Goal: Information Seeking & Learning: Check status

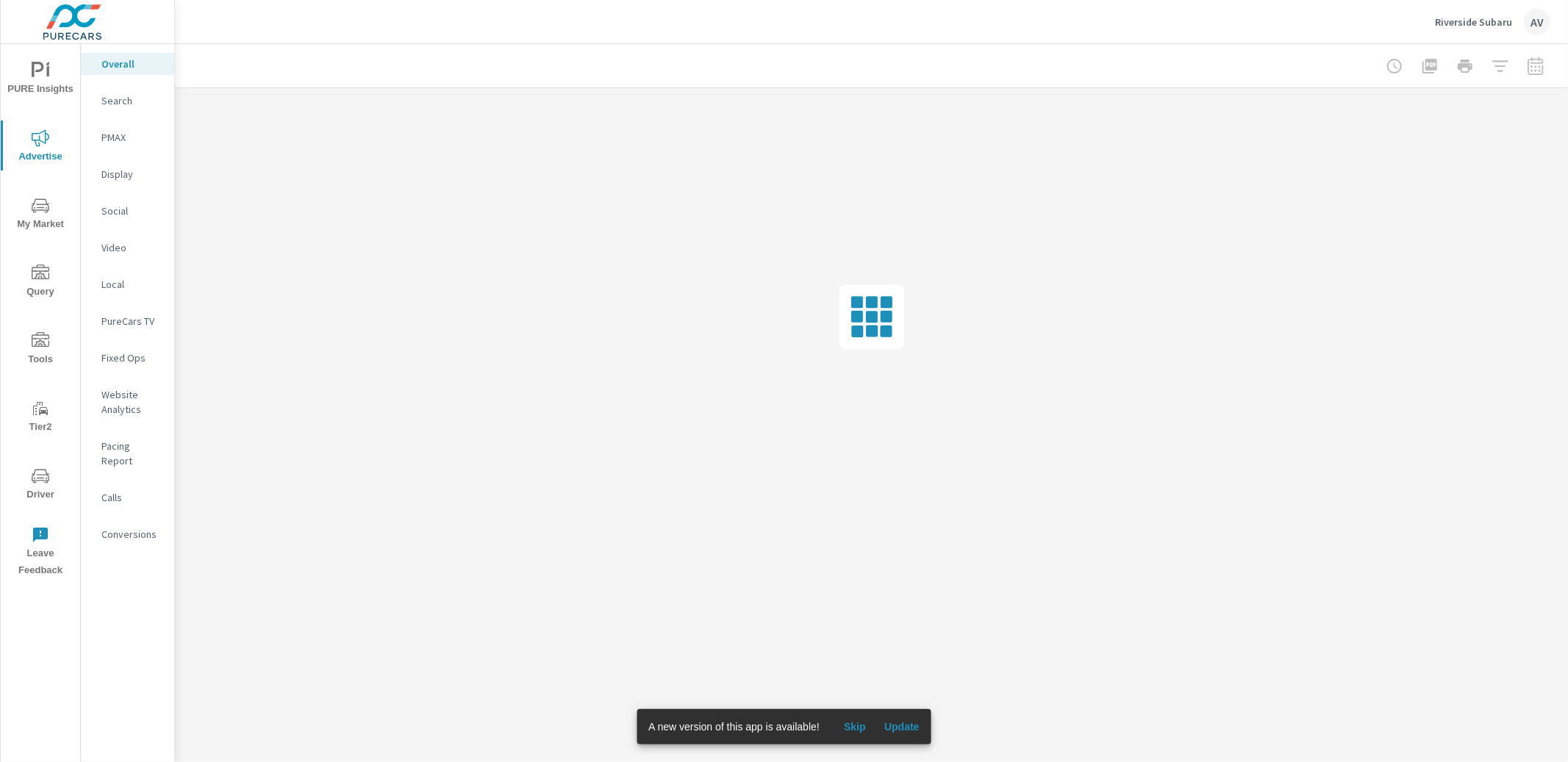
click at [863, 733] on span "Skip" at bounding box center [854, 726] width 35 height 13
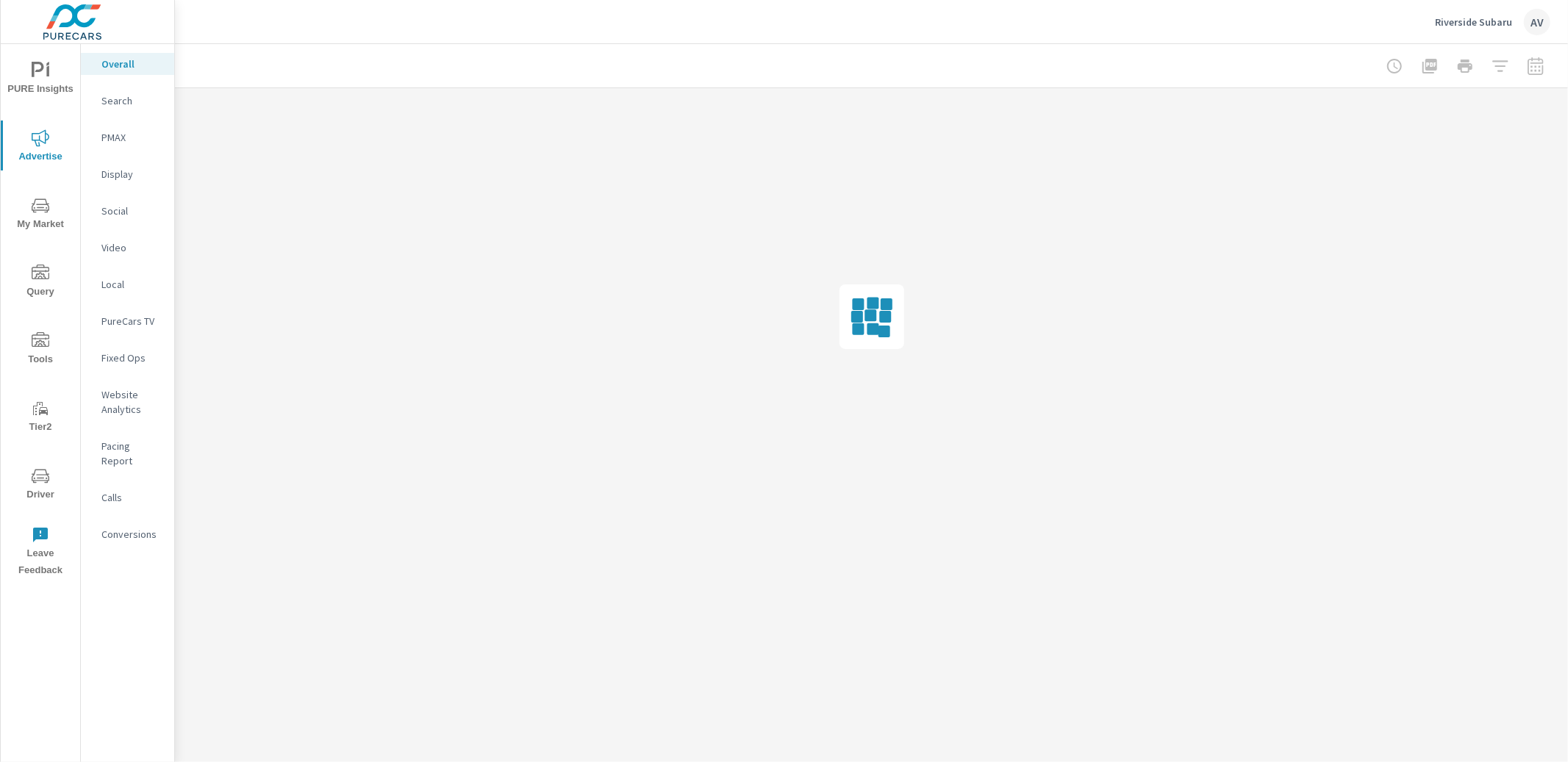
click at [119, 102] on p "Search" at bounding box center [132, 101] width 61 height 15
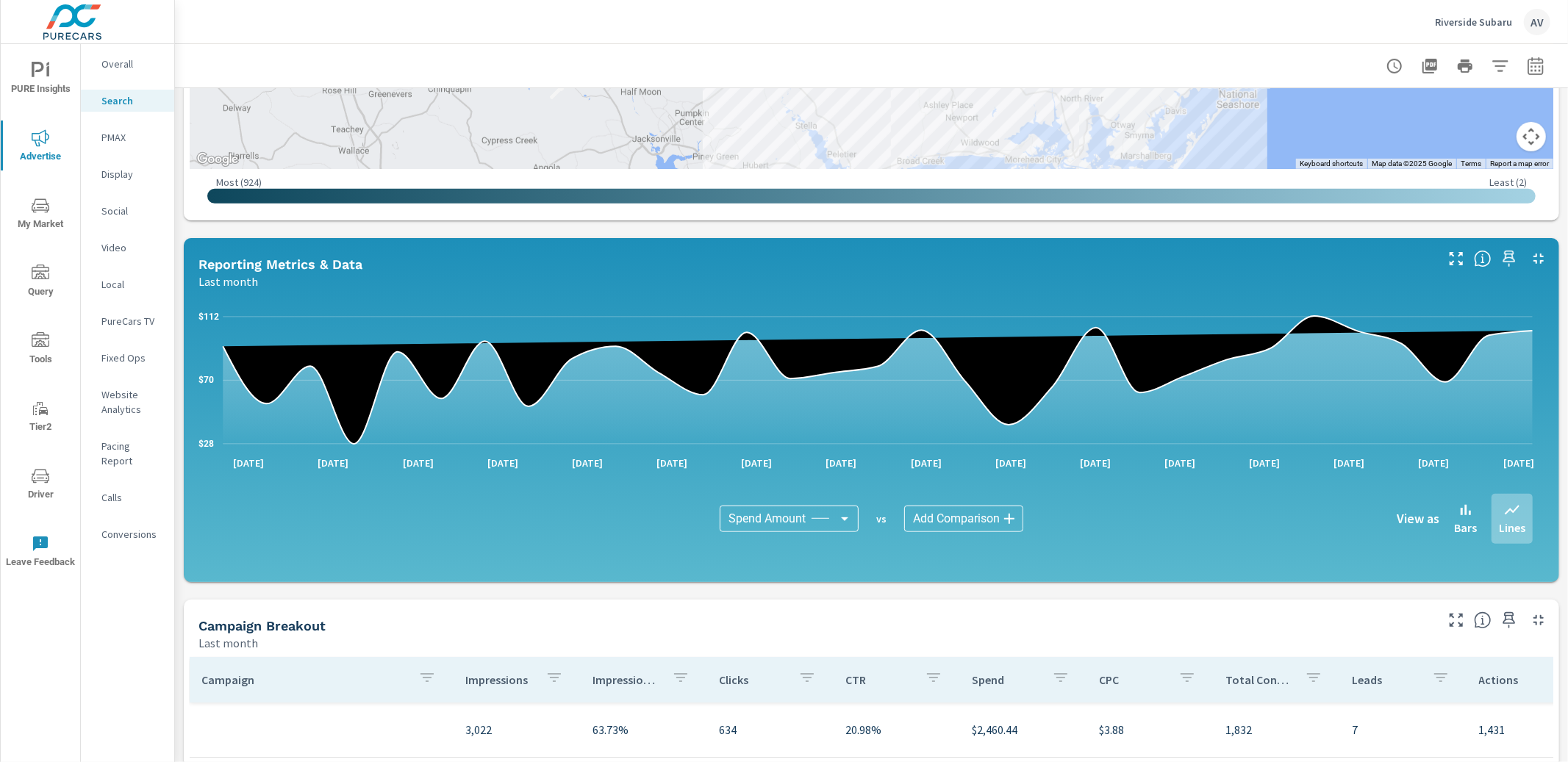
scroll to position [892, 0]
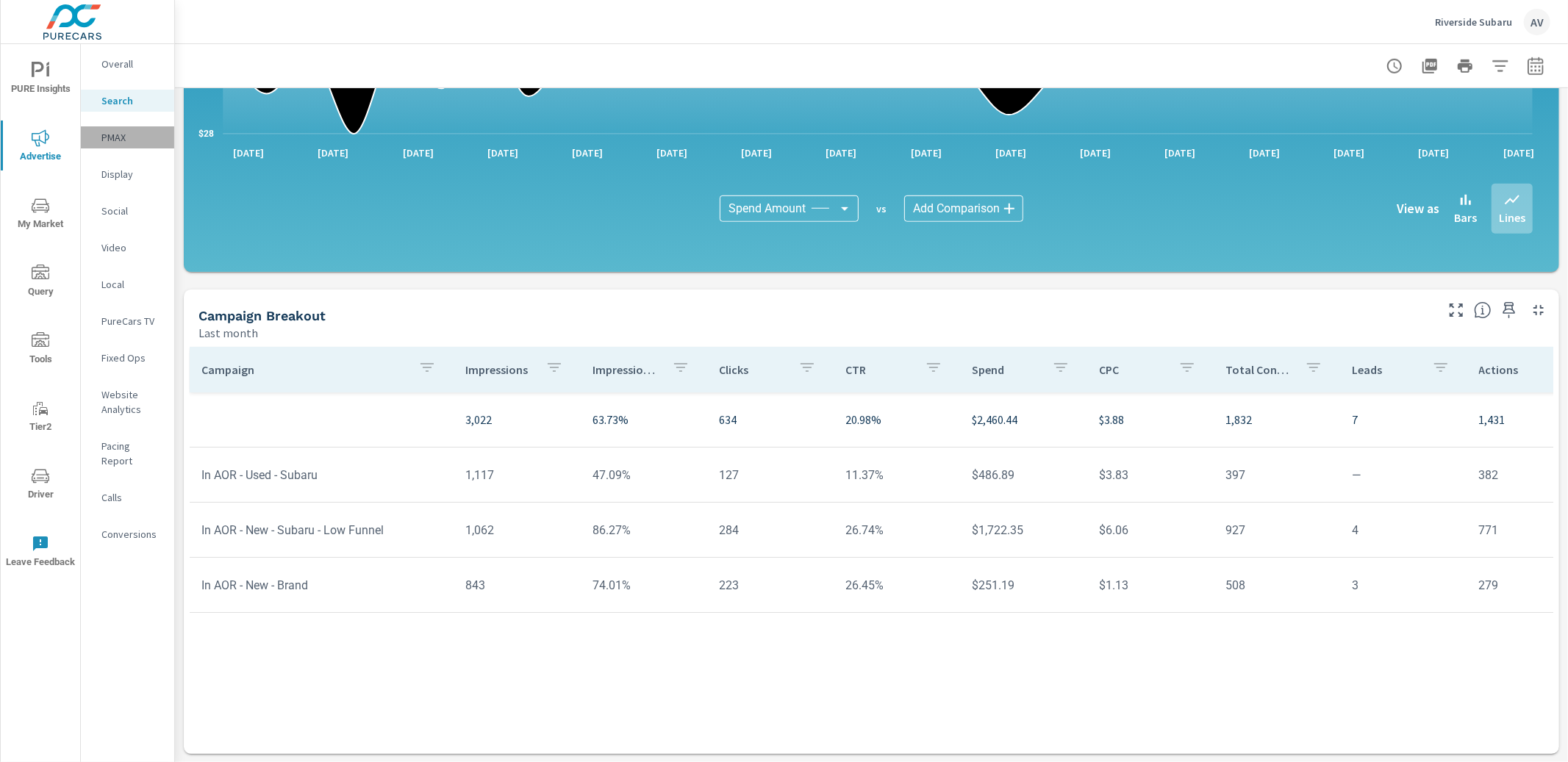
click at [133, 134] on p "PMAX" at bounding box center [132, 138] width 61 height 15
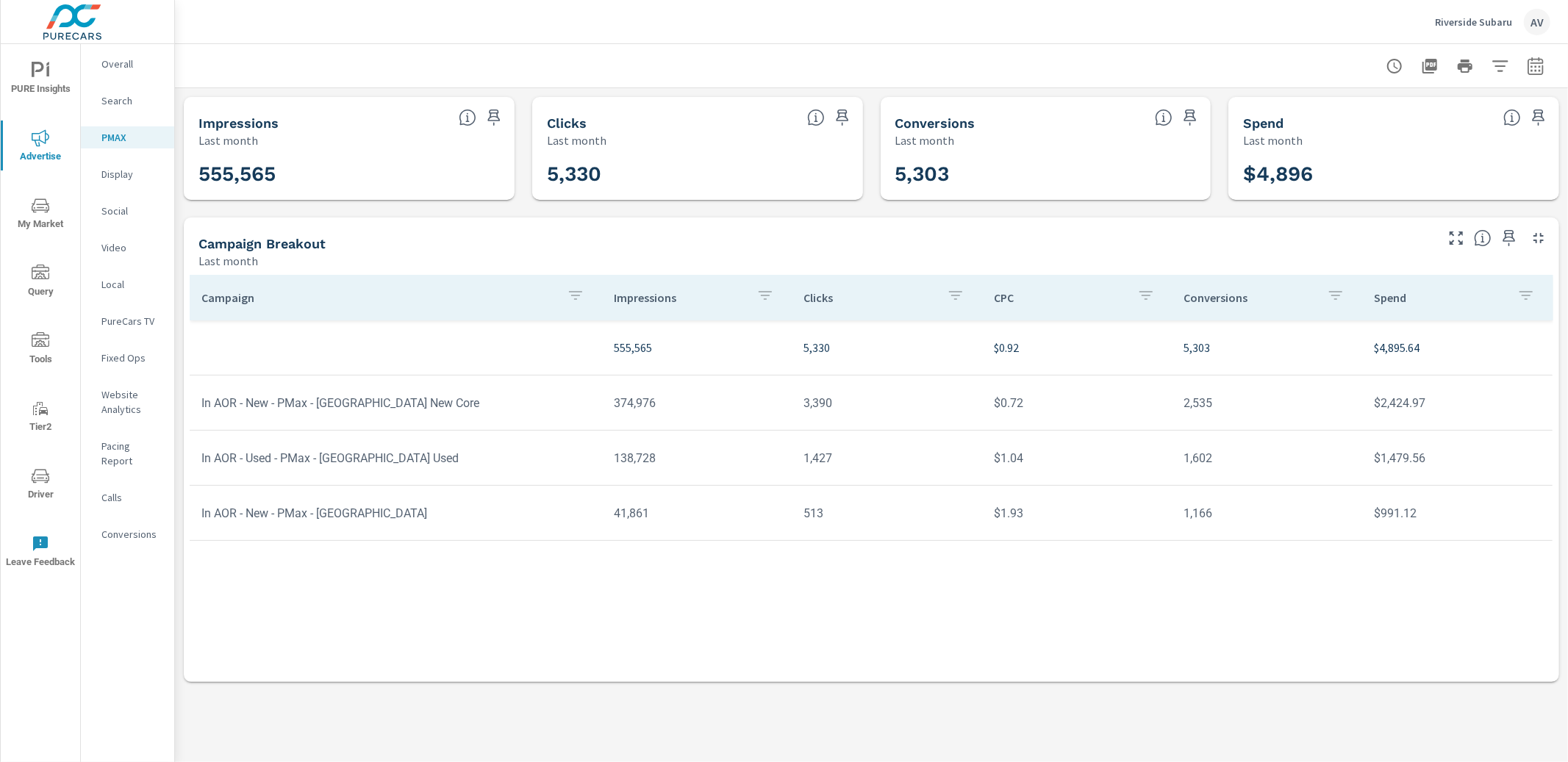
click at [113, 215] on p "Social" at bounding box center [132, 211] width 61 height 15
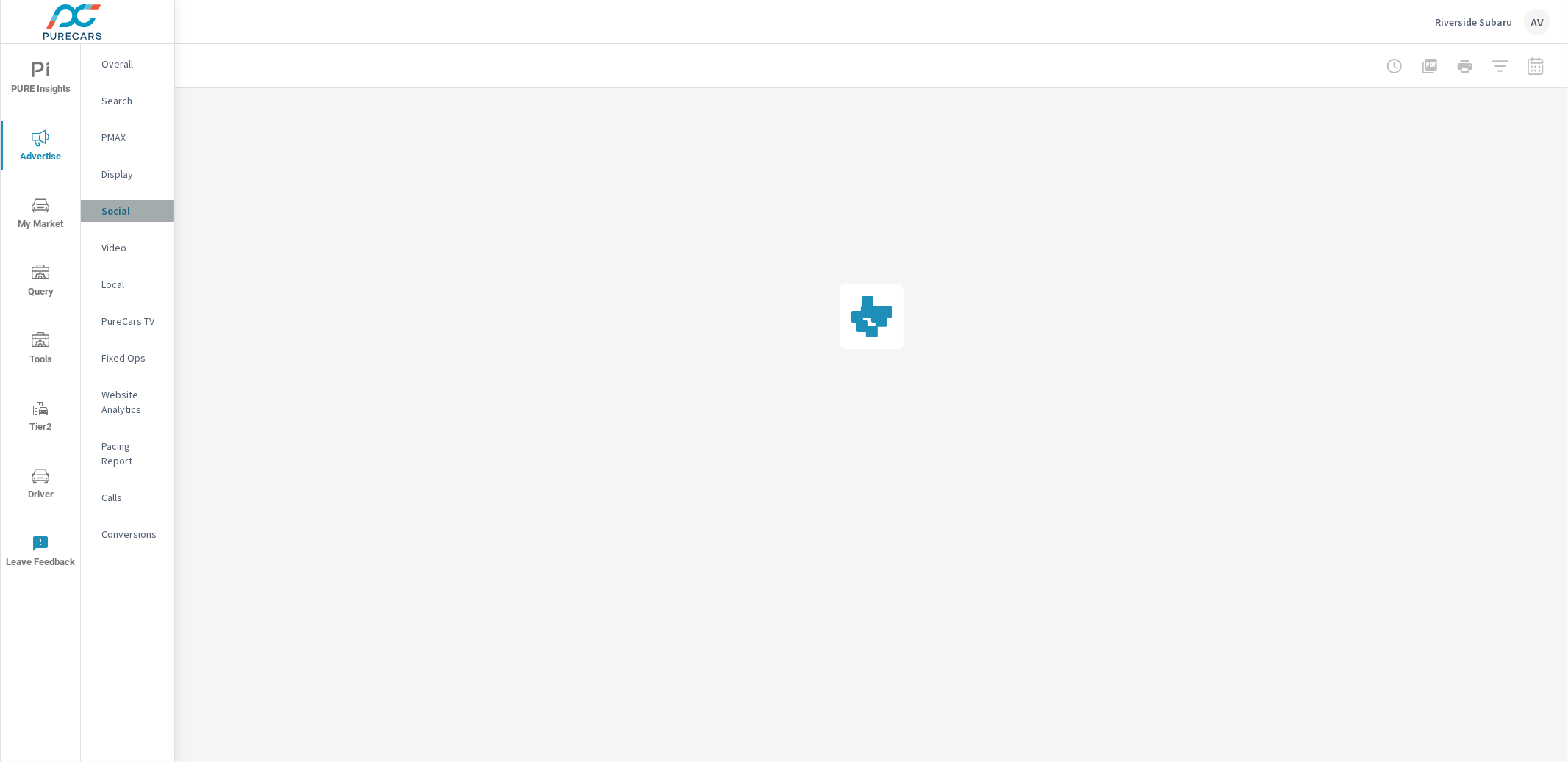
click at [113, 215] on p "Social" at bounding box center [132, 211] width 61 height 15
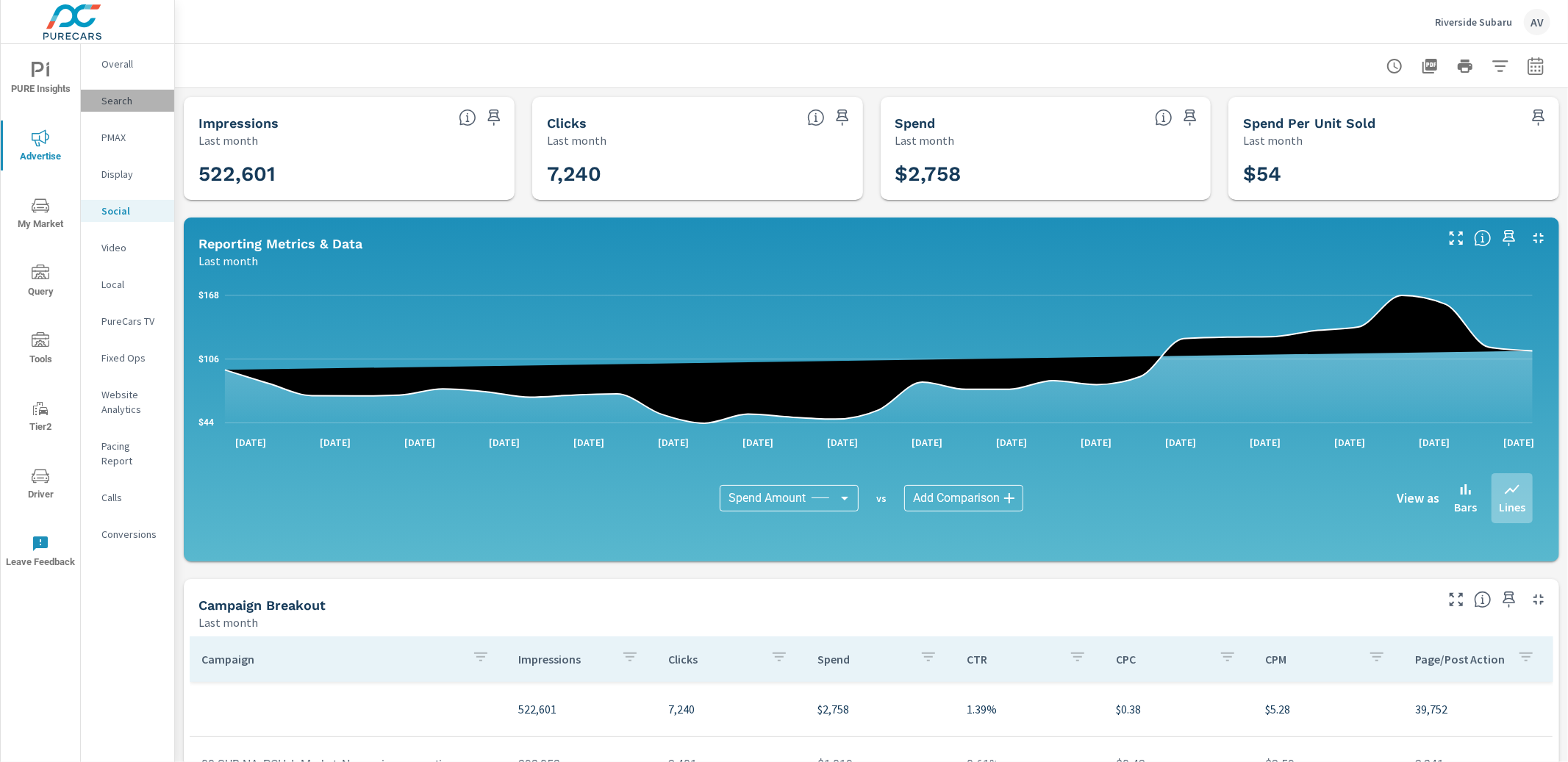
click at [124, 98] on p "Search" at bounding box center [132, 101] width 61 height 15
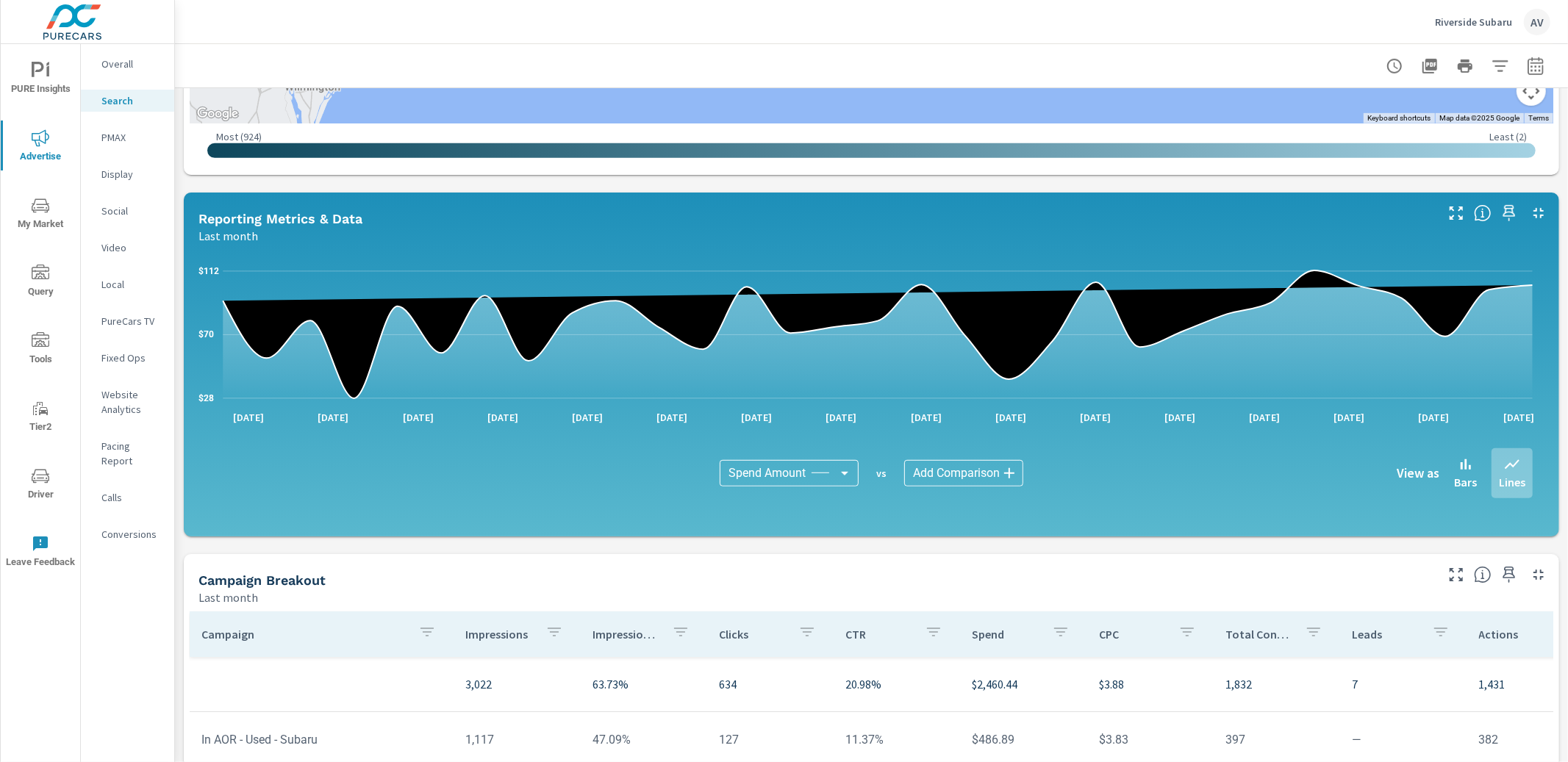
scroll to position [892, 0]
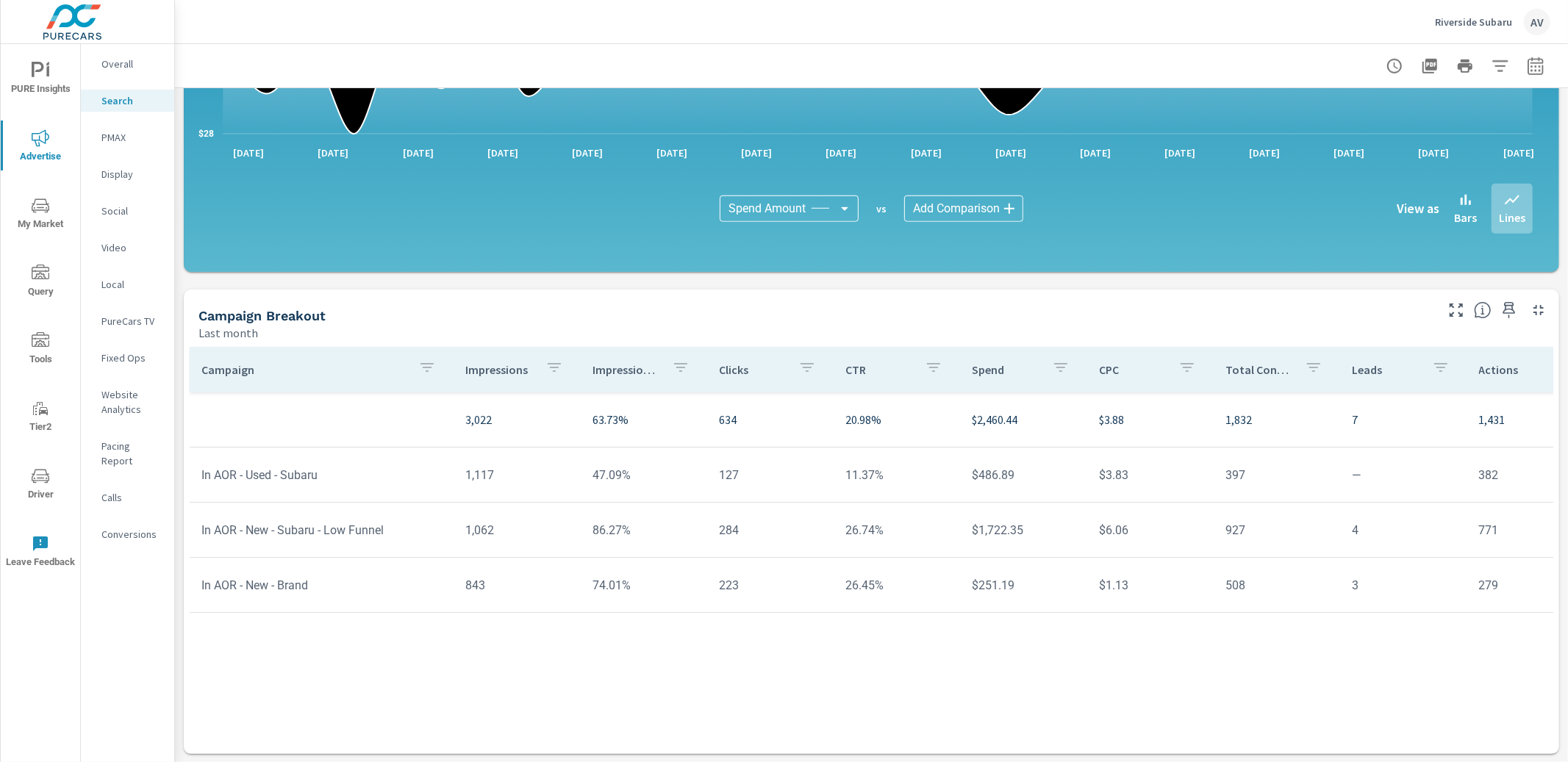
click at [357, 555] on tr "In AOR - New - Subaru - Low Funnel 1,062 86.27% 284 26.74% $1,722.35 $6.06 927 …" at bounding box center [1145, 530] width 1910 height 55
click at [108, 209] on p "Social" at bounding box center [132, 211] width 61 height 15
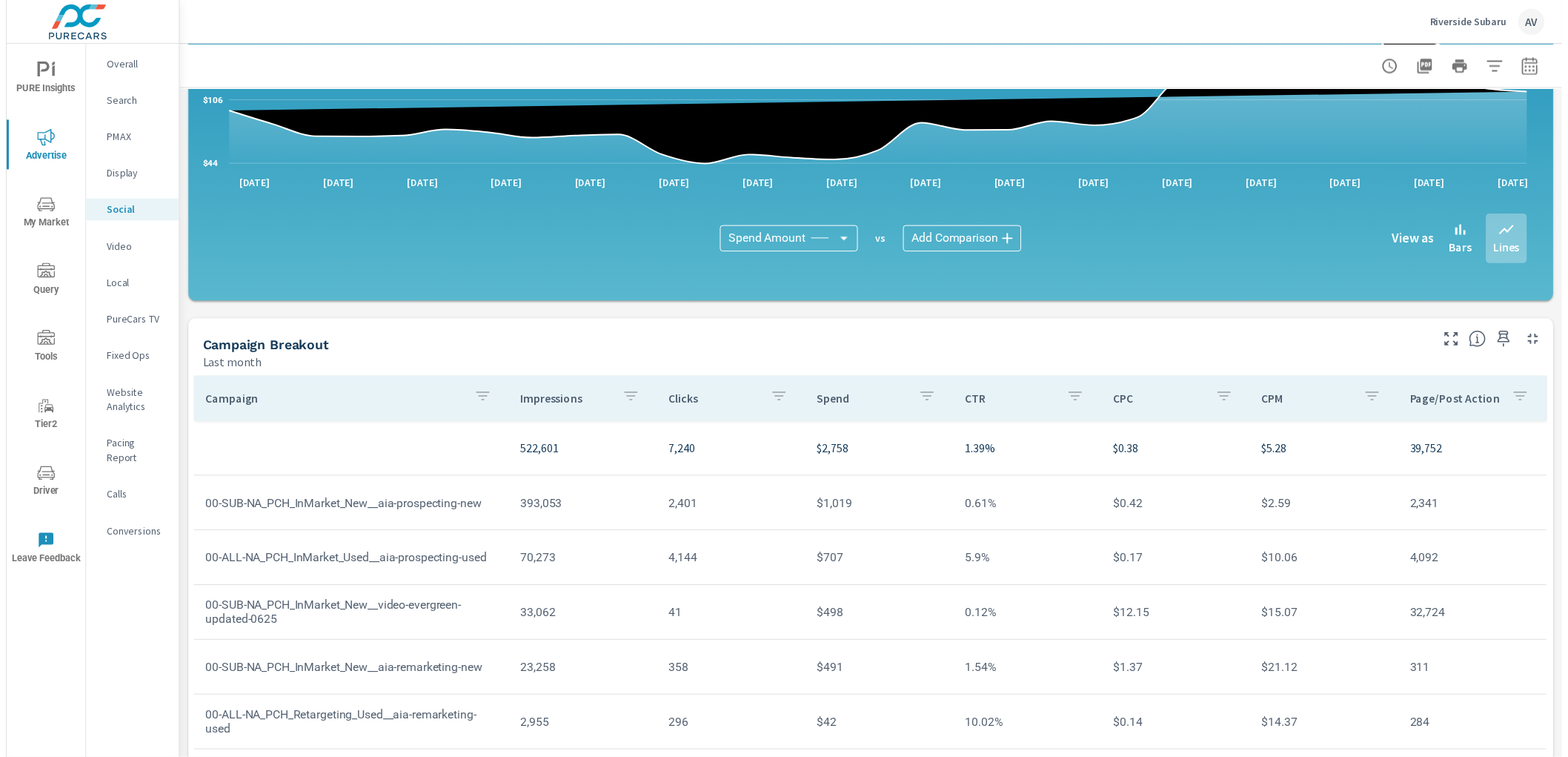
scroll to position [292, 0]
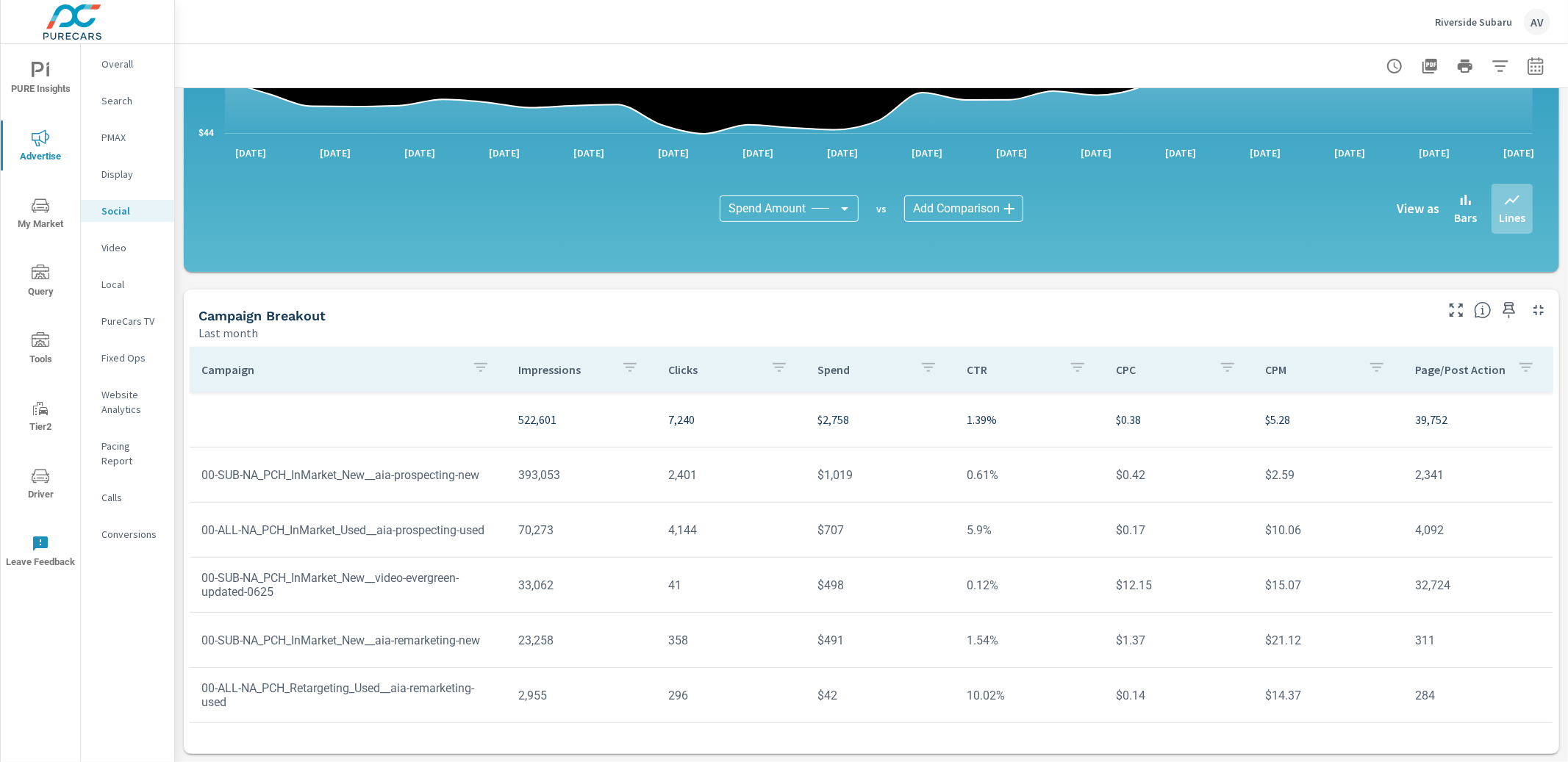
click at [181, 384] on div "Impressions Last month 522,601 Clicks Last month 7,240 Spend Last month $2,758 …" at bounding box center [872, 280] width 1393 height 964
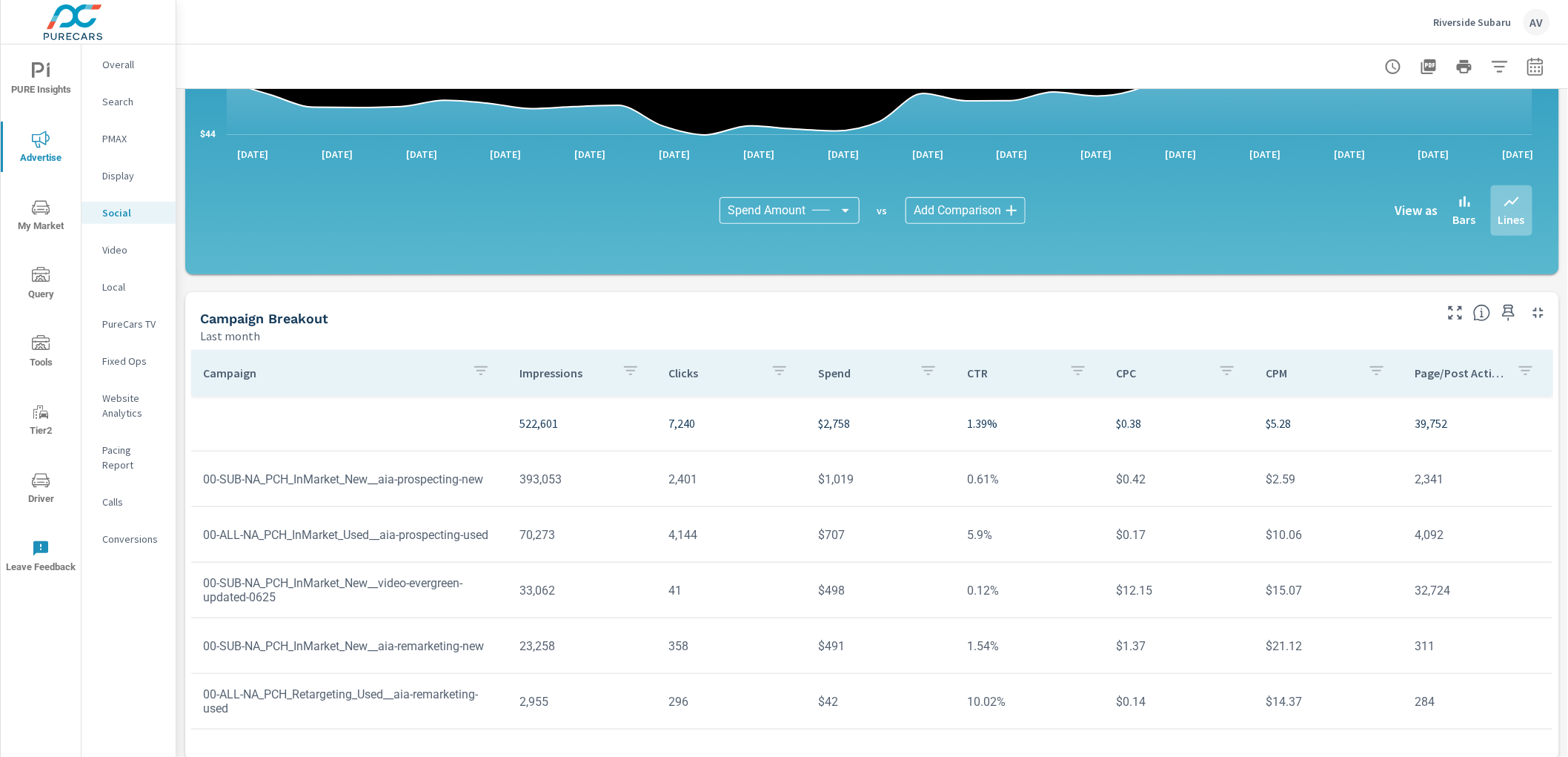
scroll to position [304, 0]
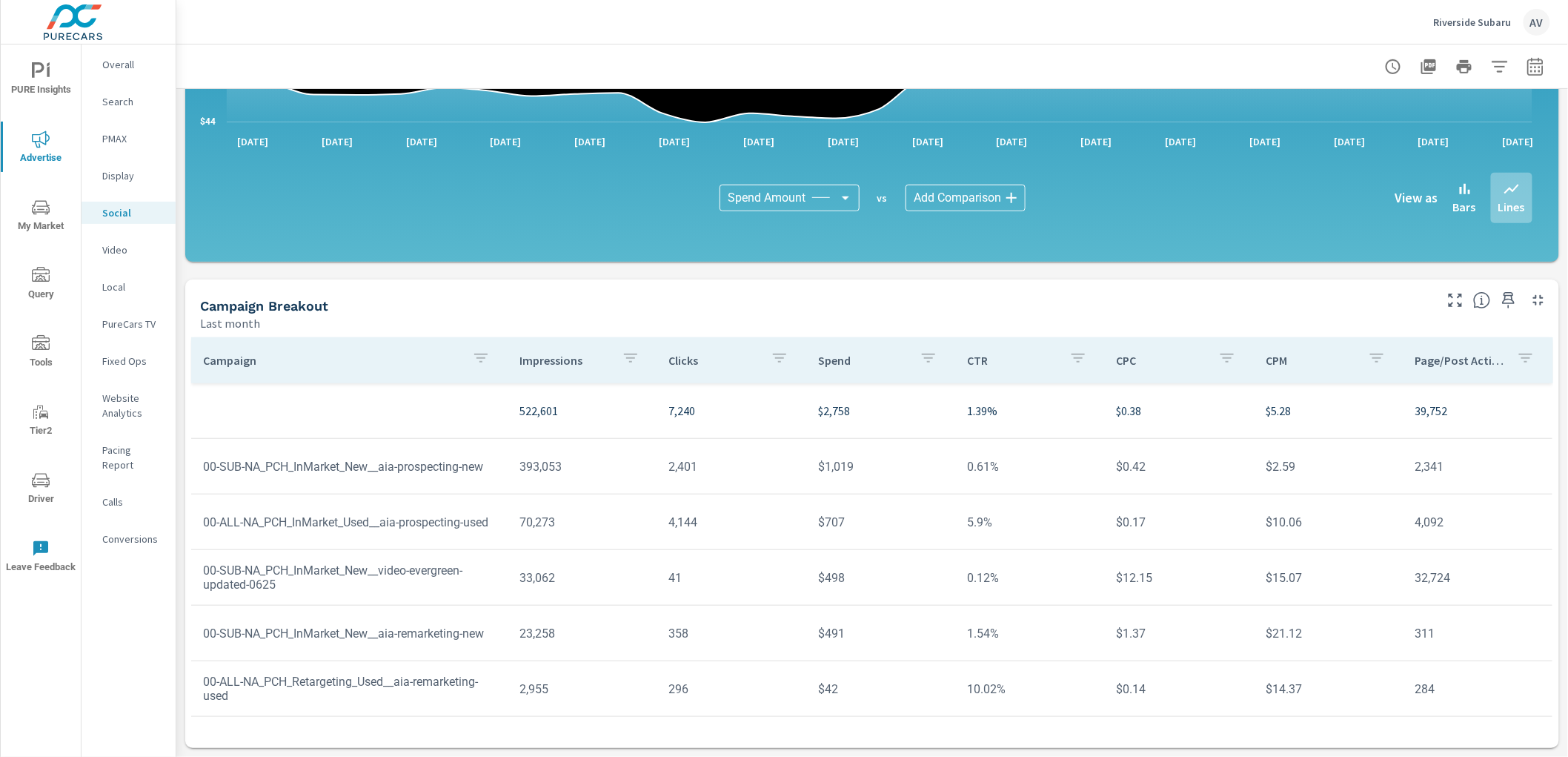
click at [1528, 57] on icon "button" at bounding box center [1535, 66] width 18 height 18
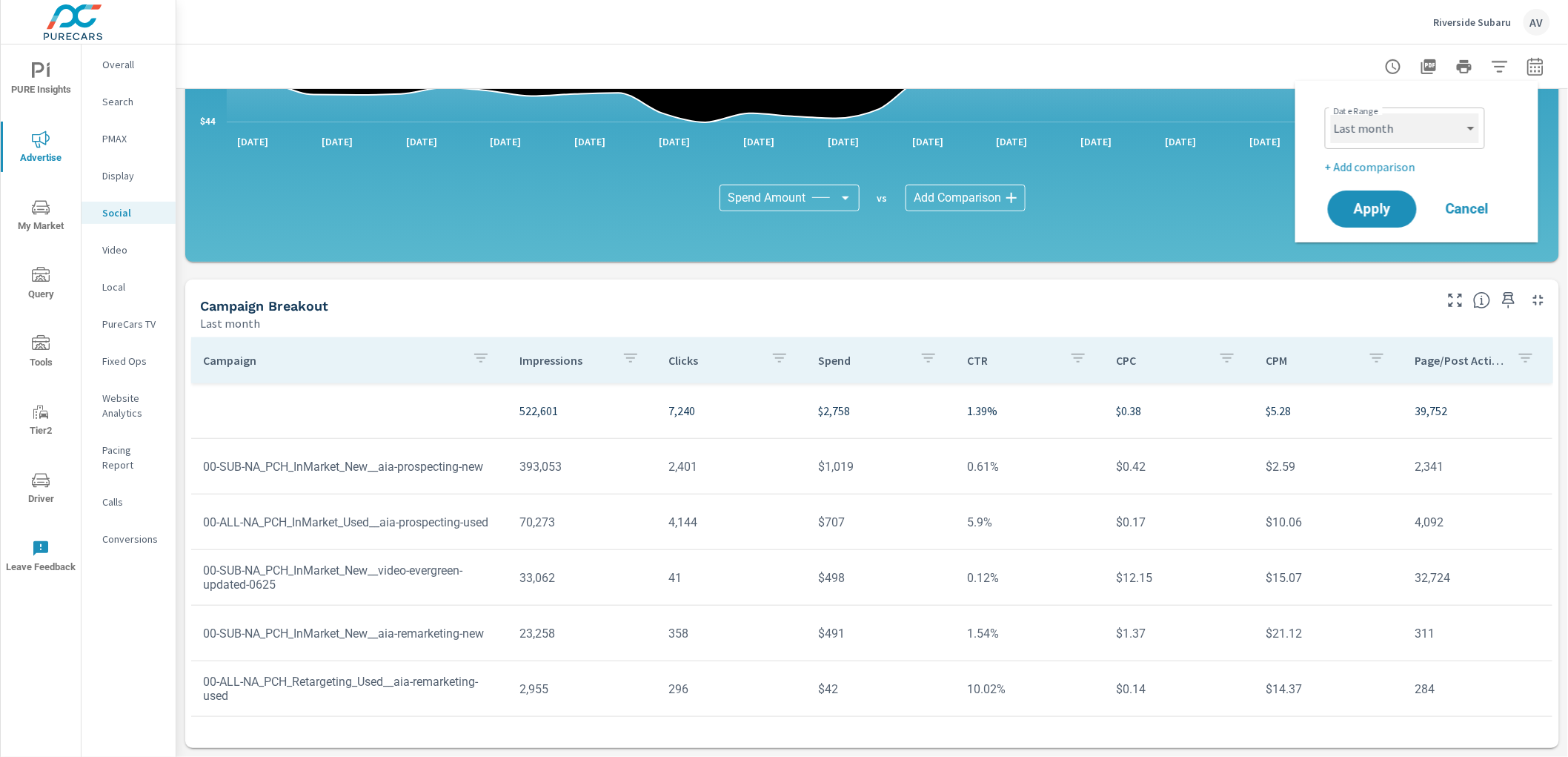
click at [1414, 130] on select "Custom [DATE] Last week Last 7 days Last 14 days Last 30 days Last 45 days Last…" at bounding box center [1405, 129] width 148 height 30
select select "Month to date"
click at [1352, 223] on button "Apply" at bounding box center [1372, 209] width 92 height 39
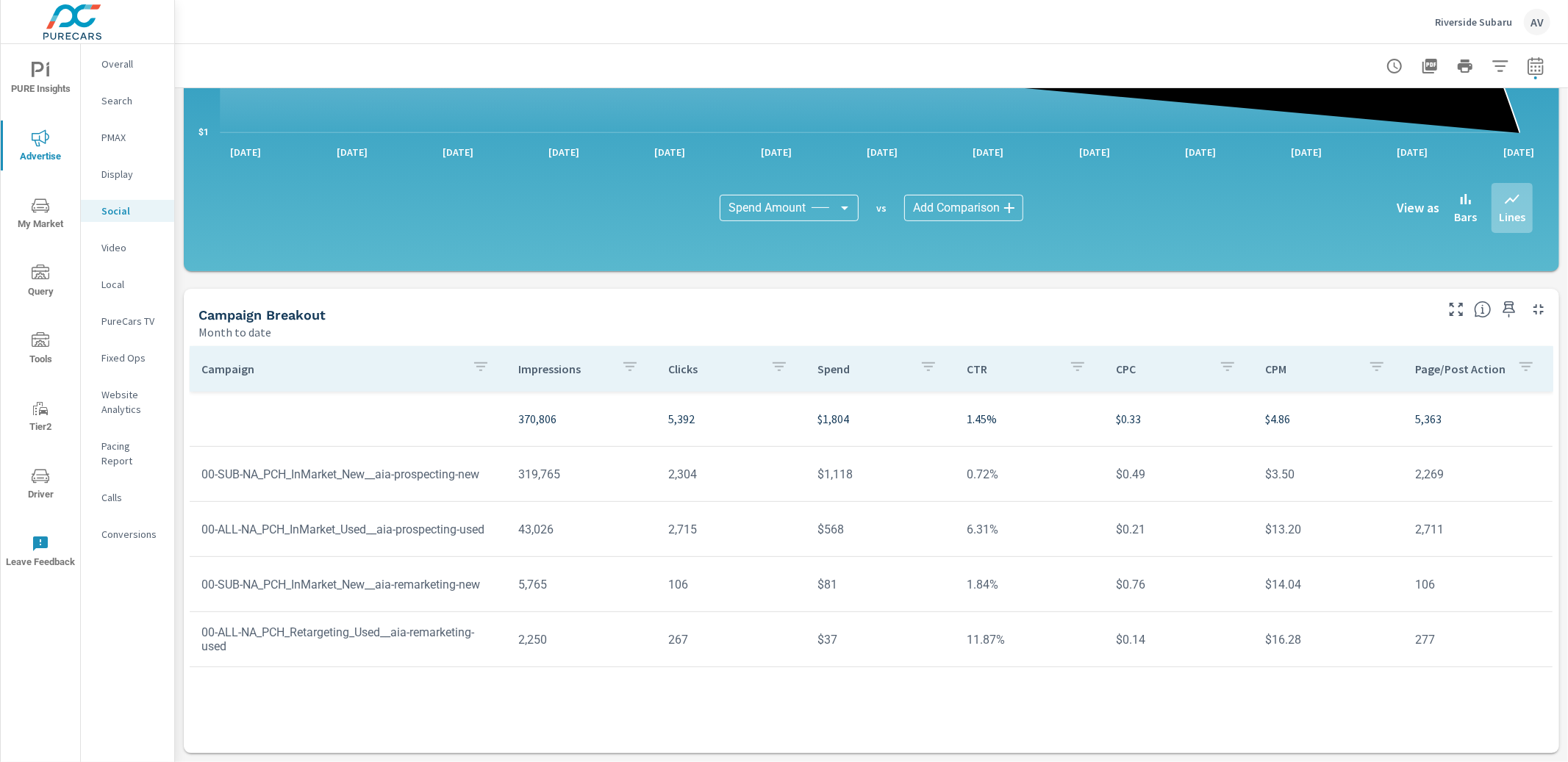
scroll to position [290, 0]
click at [126, 242] on p "Video" at bounding box center [132, 248] width 61 height 15
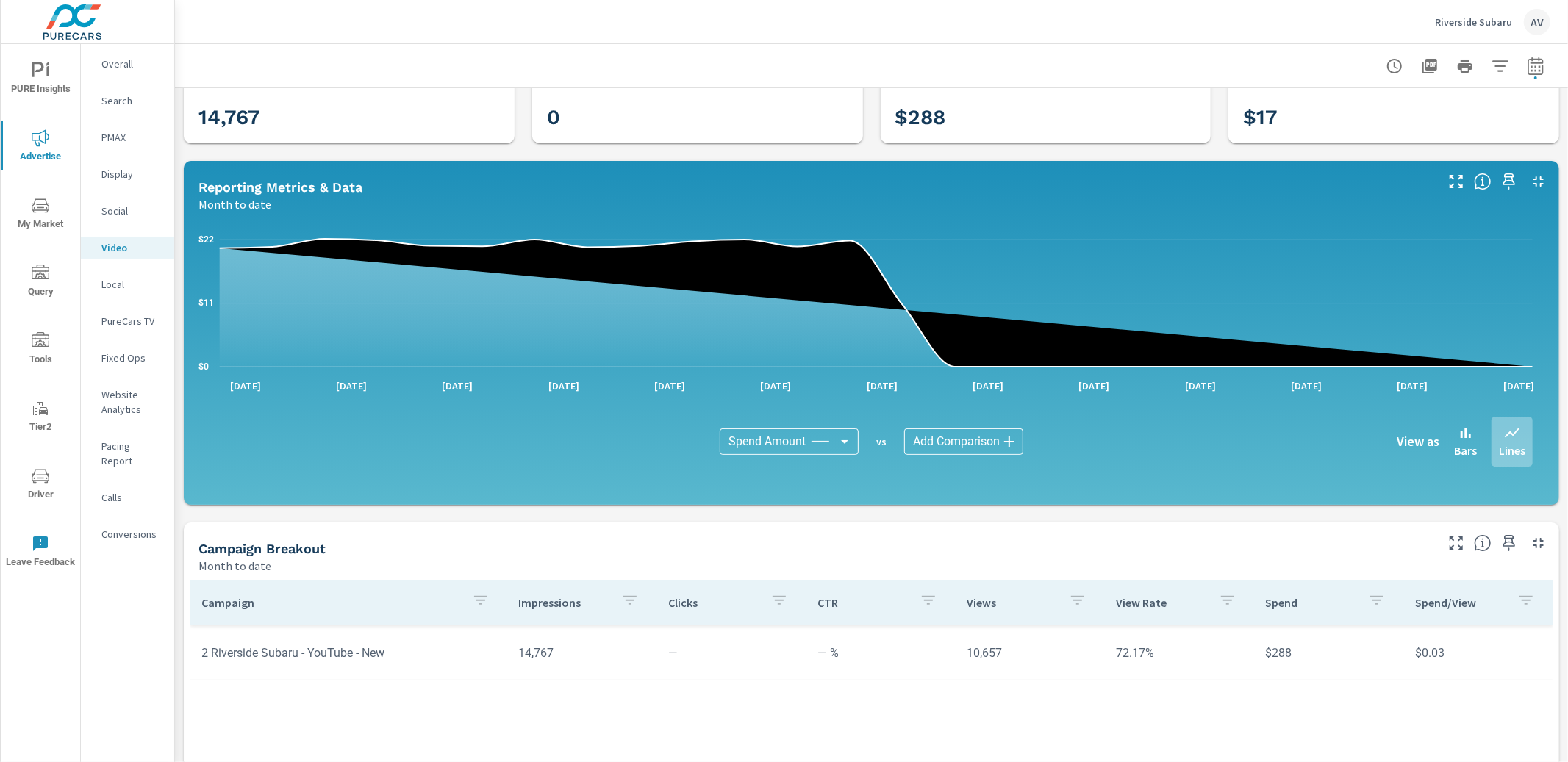
scroll to position [149, 0]
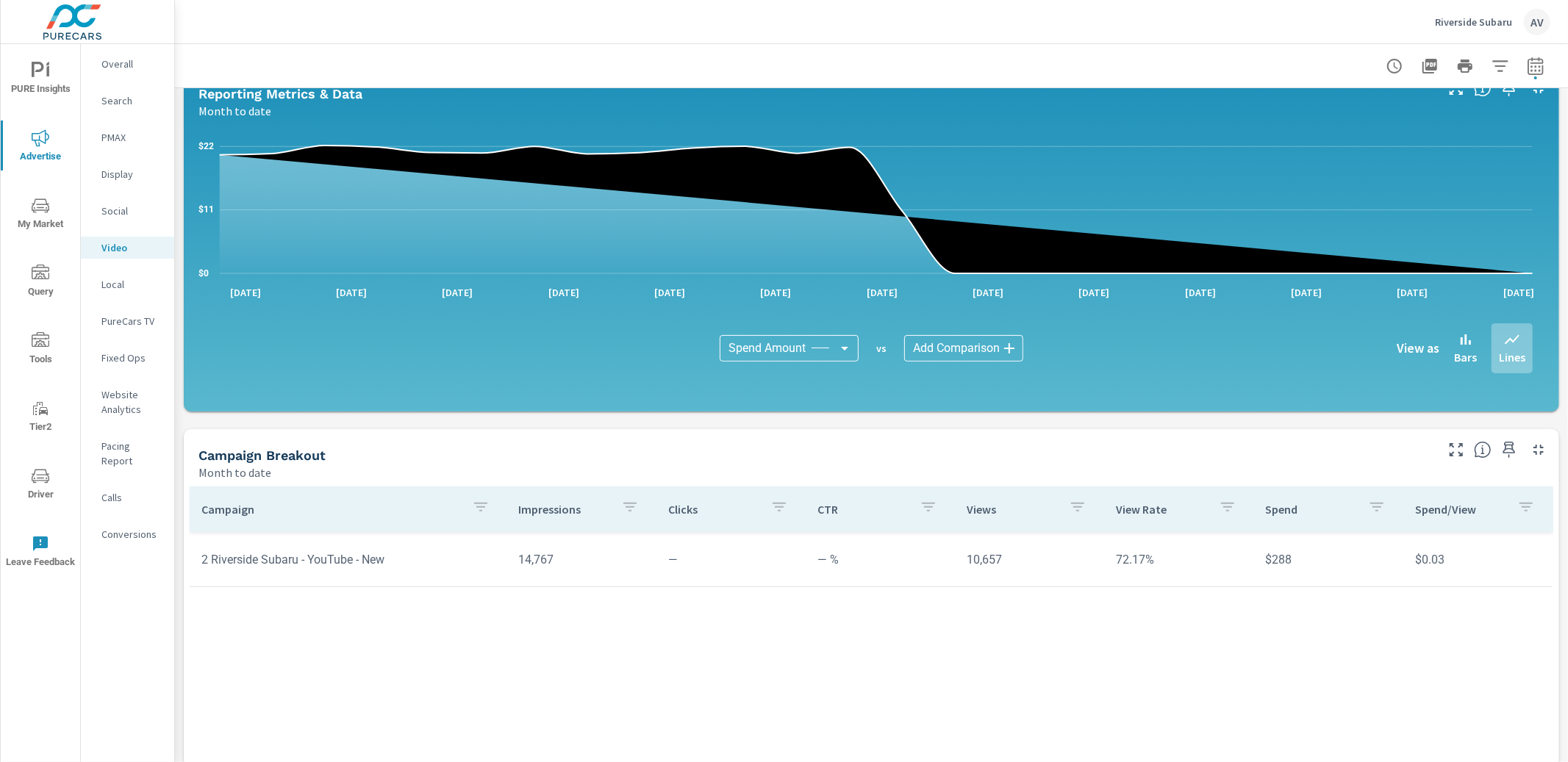
click at [1535, 18] on div "AV" at bounding box center [1537, 22] width 27 height 27
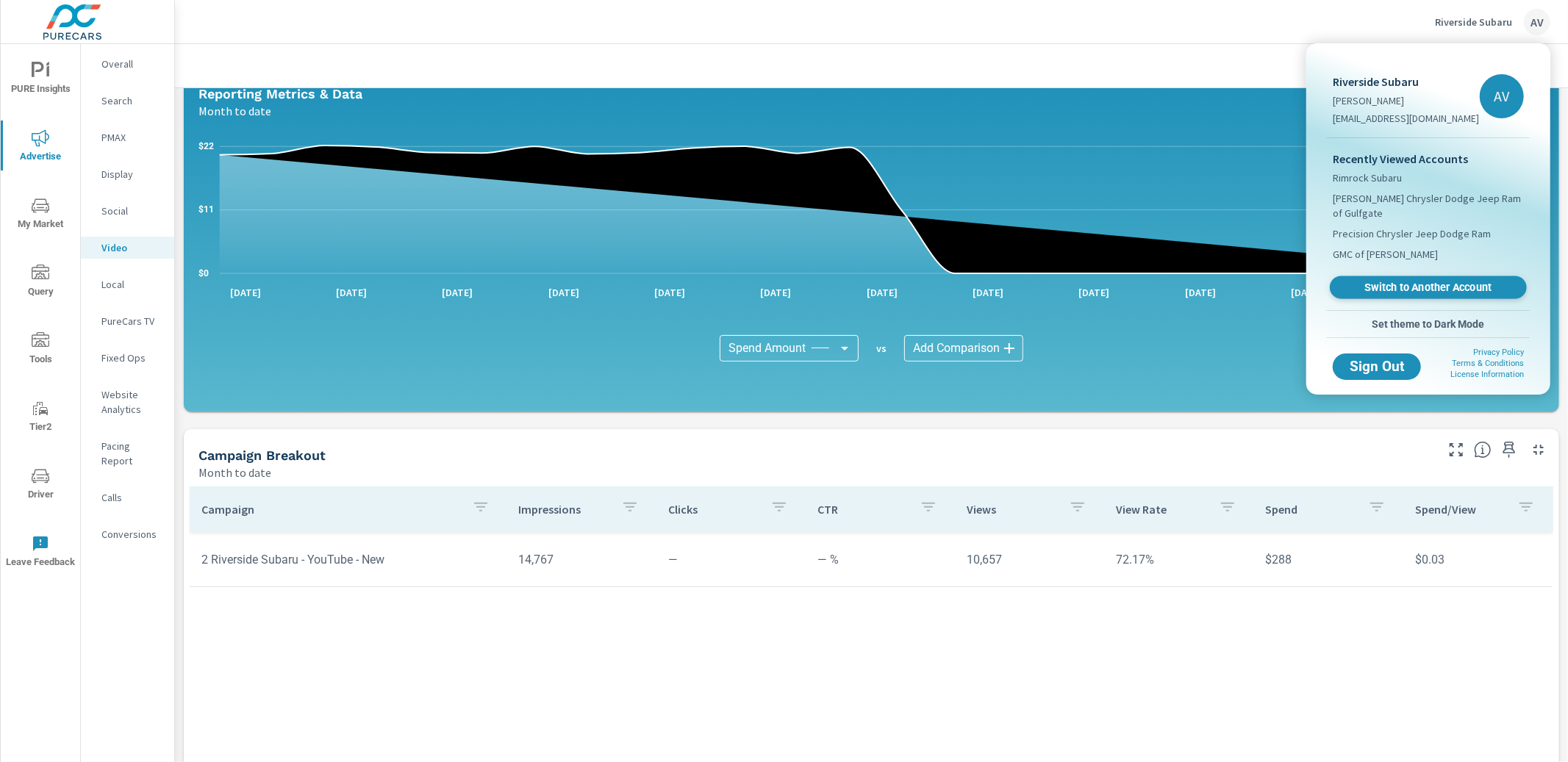
click at [1446, 281] on span "Switch to Another Account" at bounding box center [1428, 287] width 180 height 14
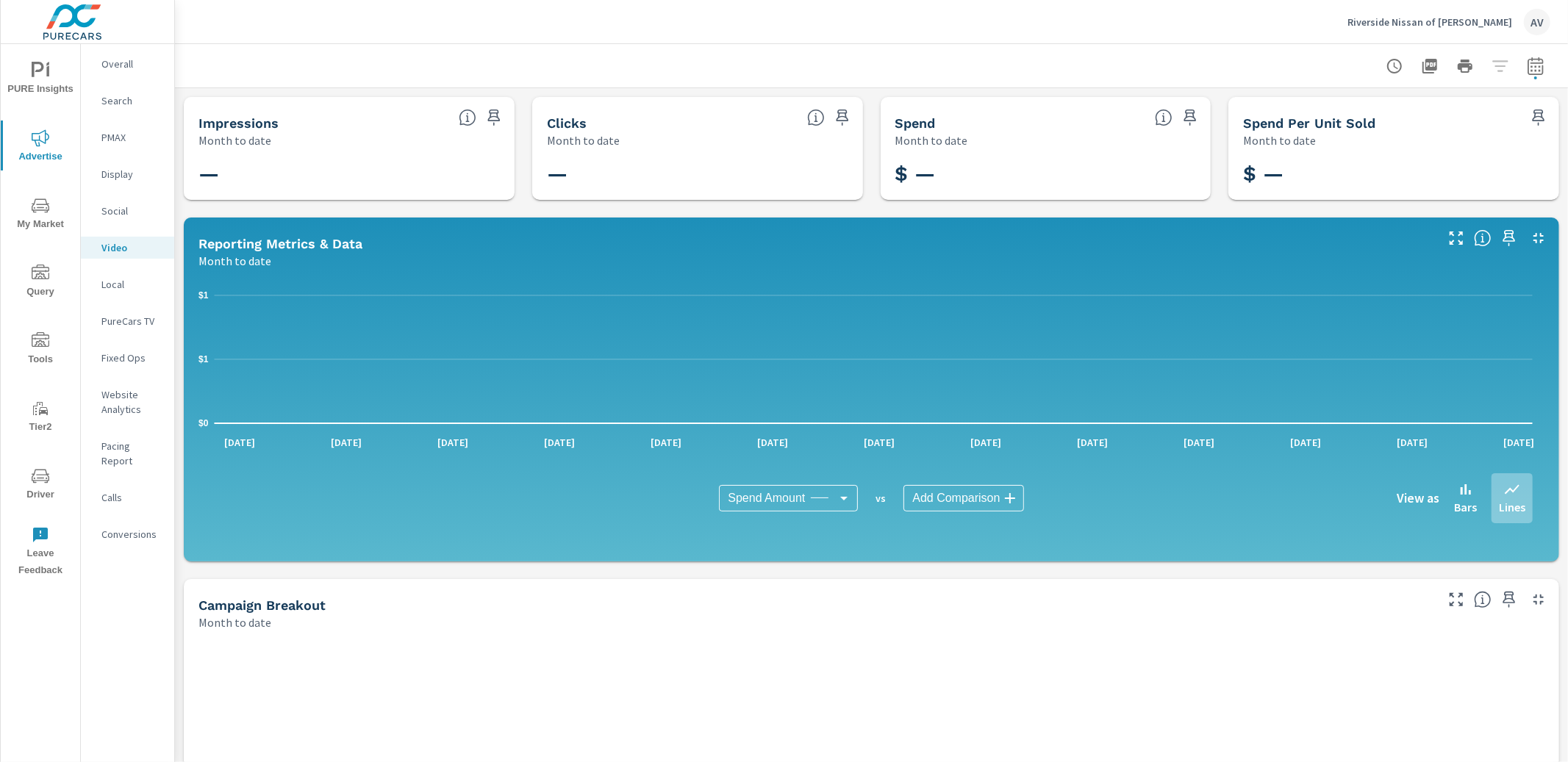
click at [115, 98] on p "Search" at bounding box center [132, 101] width 61 height 15
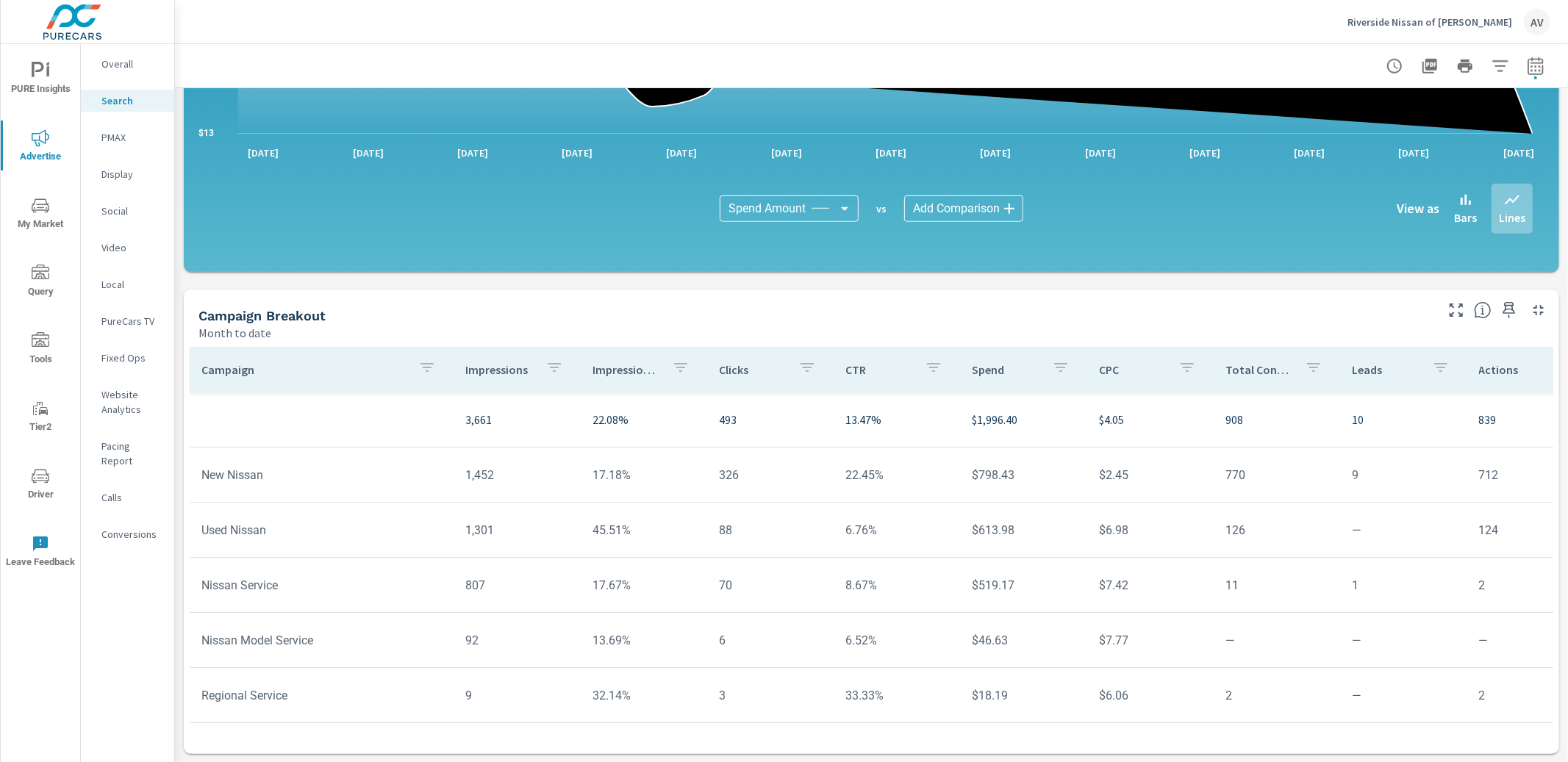
scroll to position [9, 0]
click at [39, 486] on span "Driver" at bounding box center [40, 485] width 71 height 36
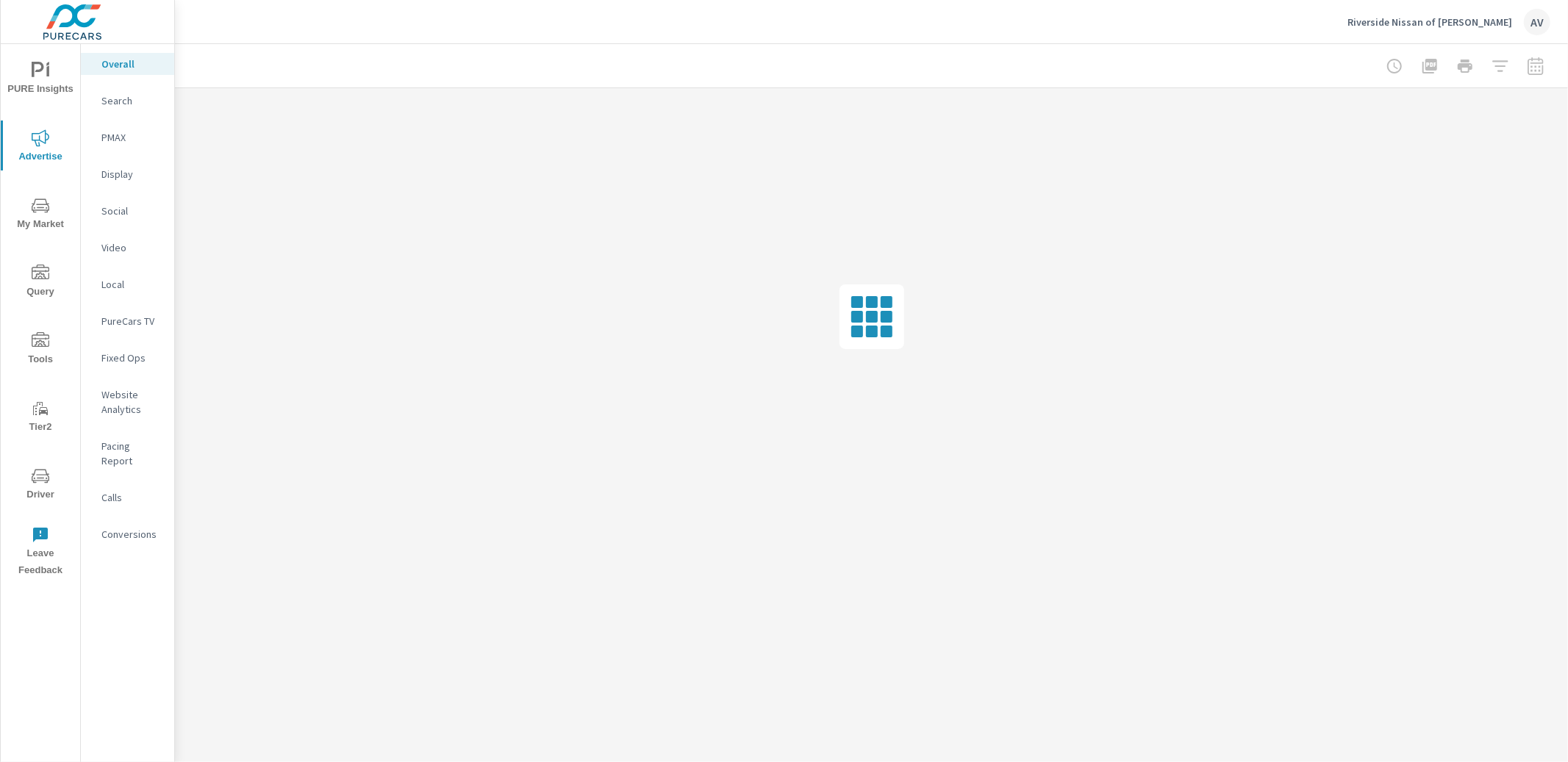
click at [121, 94] on p "Search" at bounding box center [132, 101] width 61 height 15
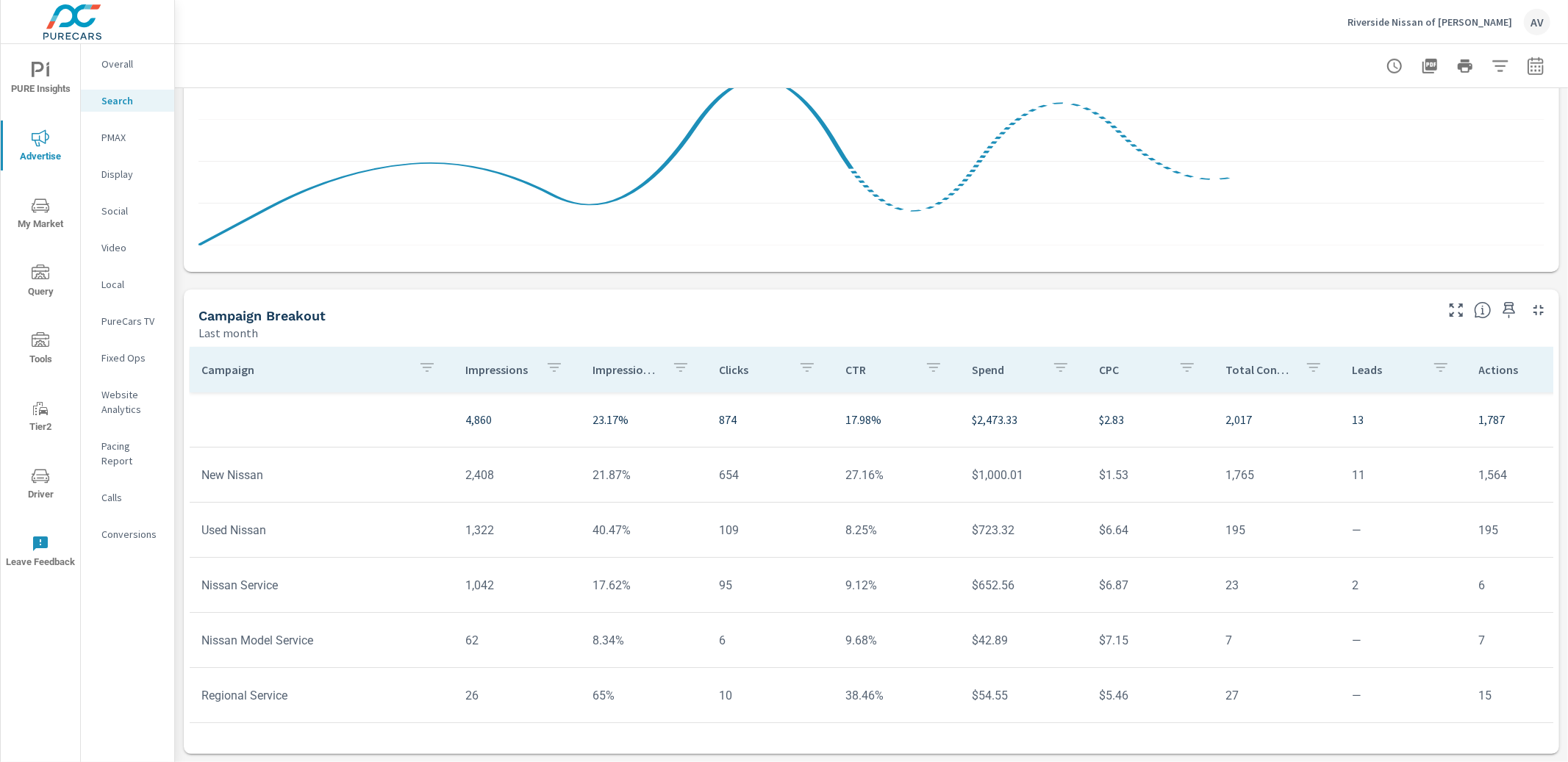
scroll to position [9, 0]
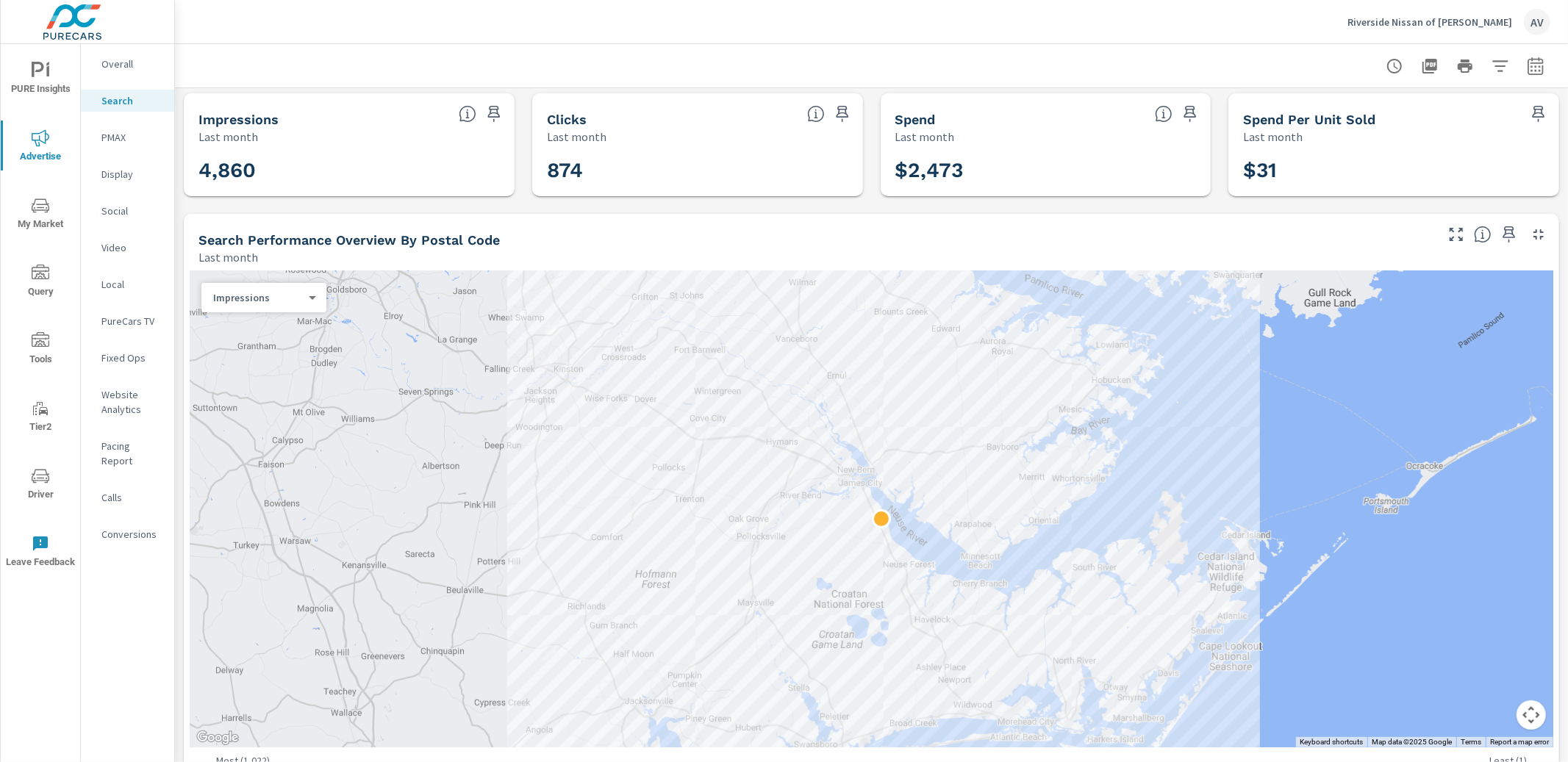
scroll to position [0, 0]
